Goal: Task Accomplishment & Management: Complete application form

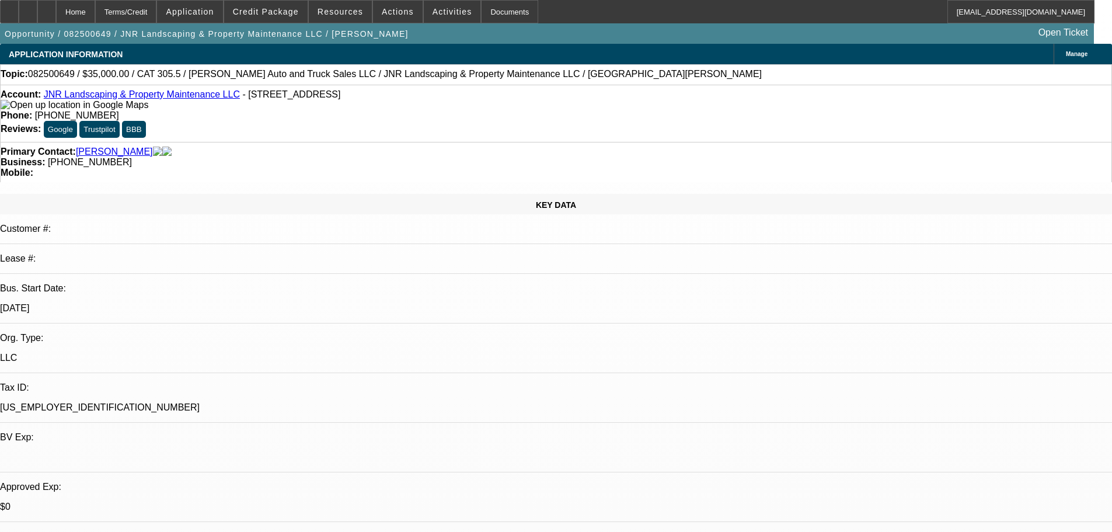
select select "0"
select select "6"
select select "0"
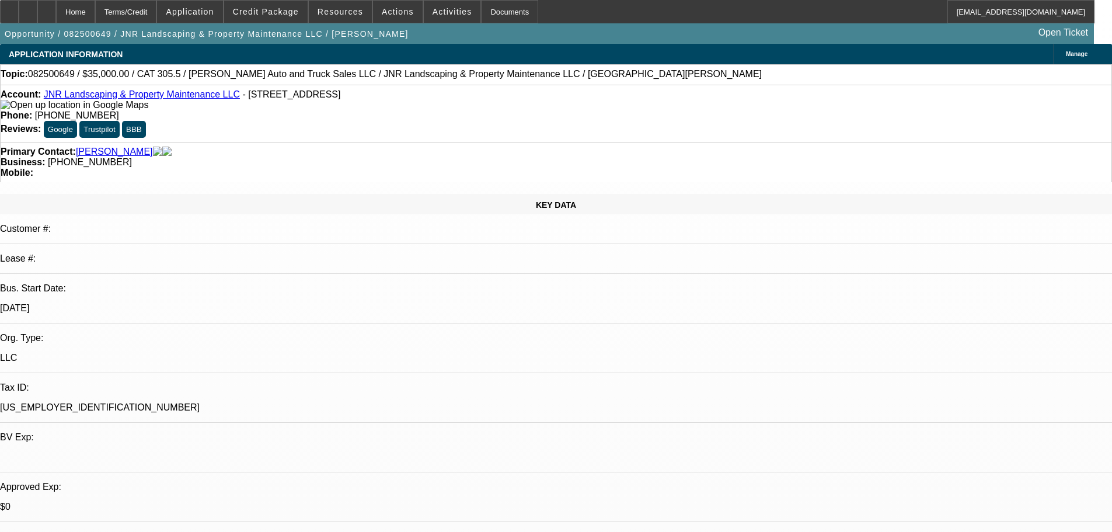
select select "0"
select select "6"
select select "0"
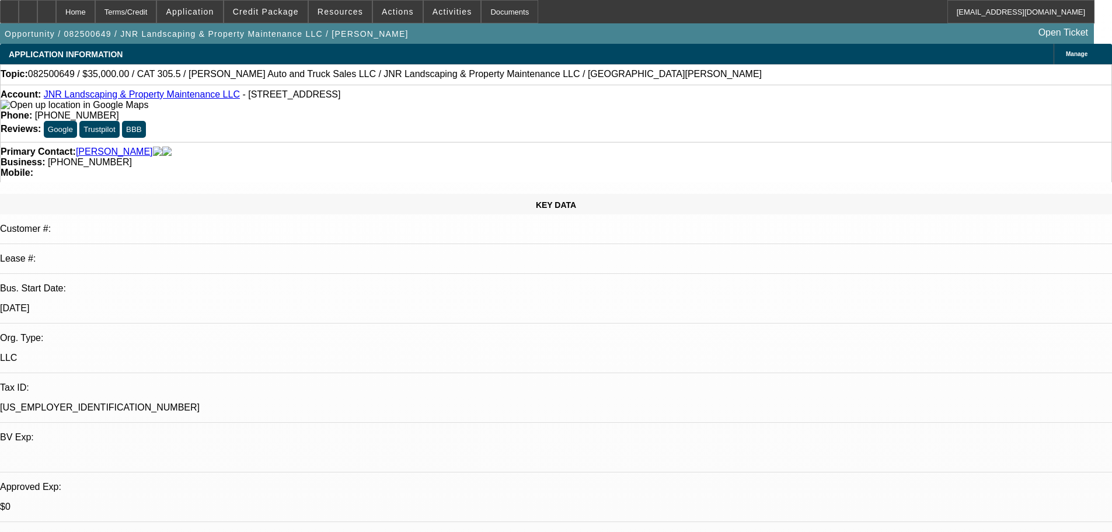
select select "0"
select select "6"
select select "0"
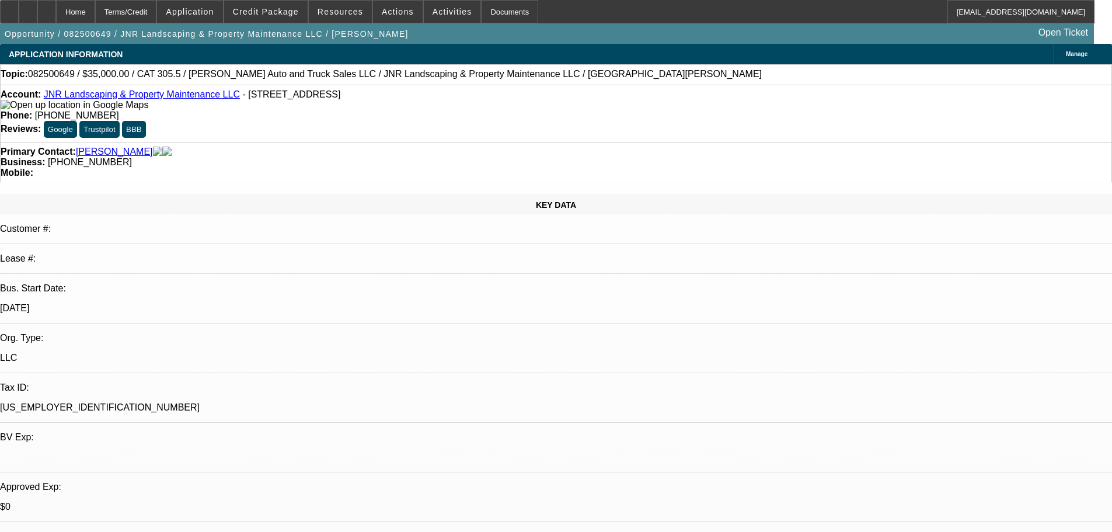
select select "6"
